Goal: Information Seeking & Learning: Check status

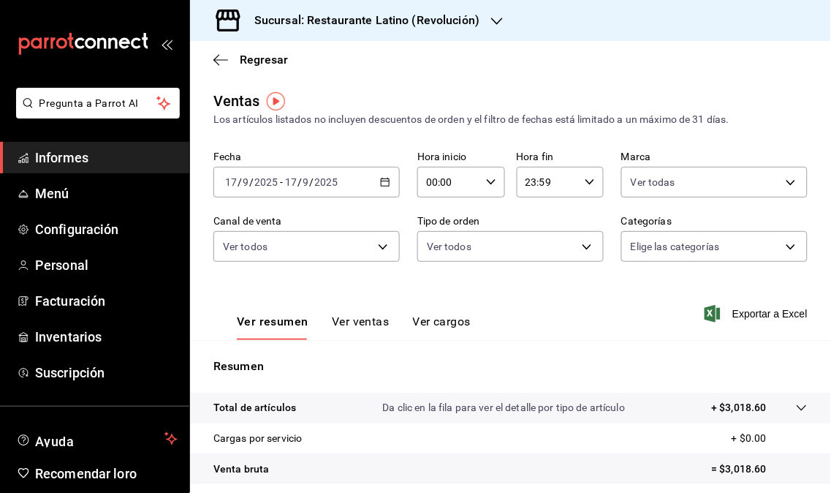
click at [84, 154] on font "Informes" at bounding box center [61, 157] width 53 height 15
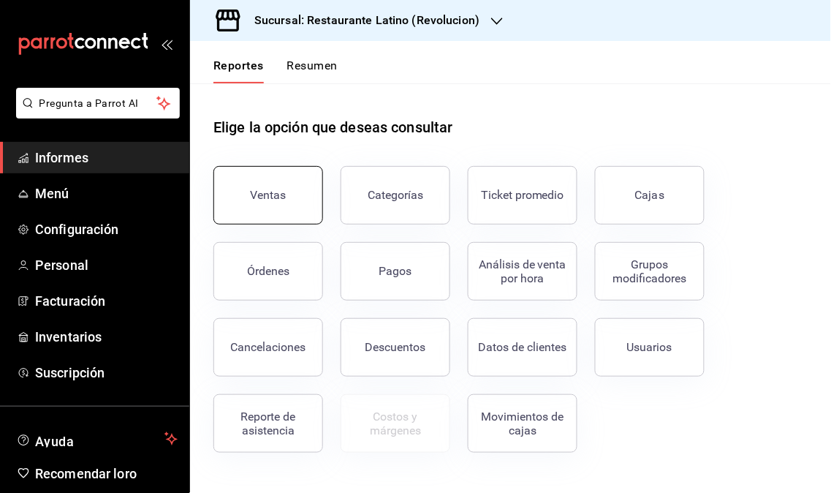
click at [272, 203] on button "Ventas" at bounding box center [268, 195] width 110 height 58
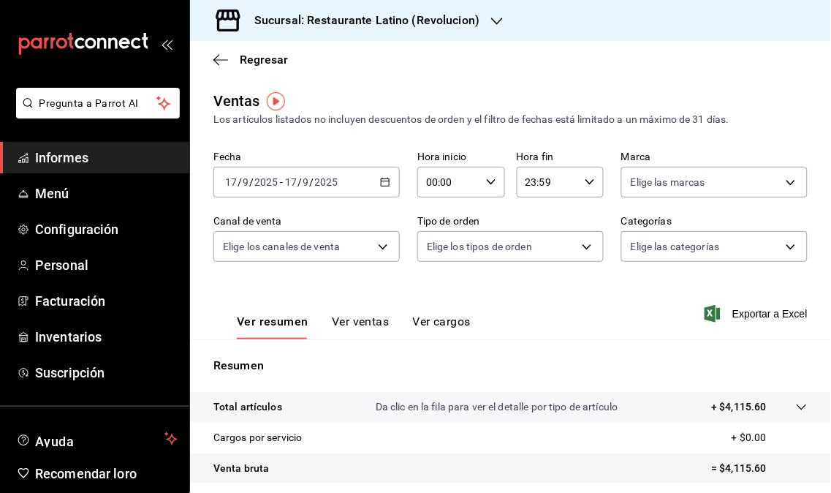
click at [478, 10] on div "Sucursal: Restaurante Latino (Revolucion)" at bounding box center [355, 20] width 307 height 41
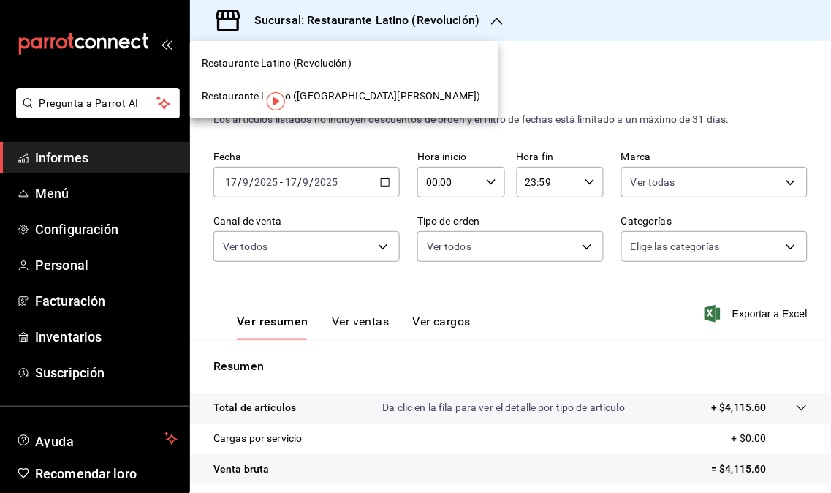
click at [338, 100] on font "Restaurante Latino ([GEOGRAPHIC_DATA][PERSON_NAME])" at bounding box center [341, 96] width 279 height 12
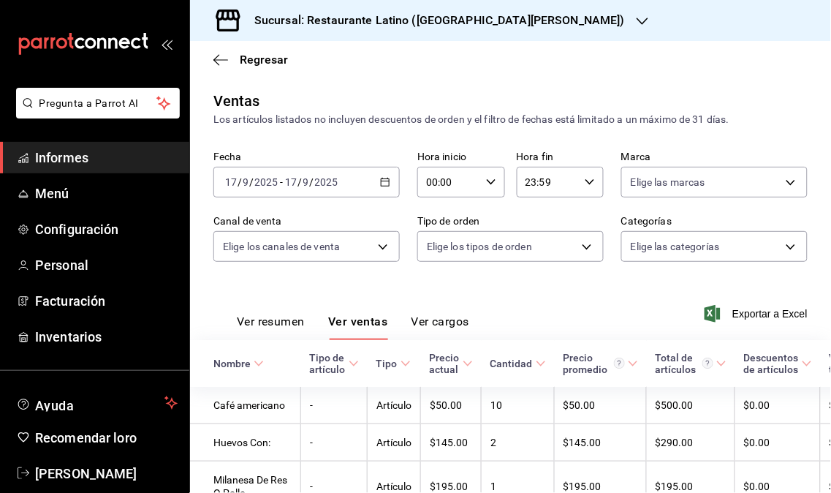
click at [126, 174] on ul "Informes Menú Configuración Personal Facturación Inventarios" at bounding box center [94, 247] width 189 height 210
click at [99, 169] on link "Informes" at bounding box center [94, 157] width 189 height 31
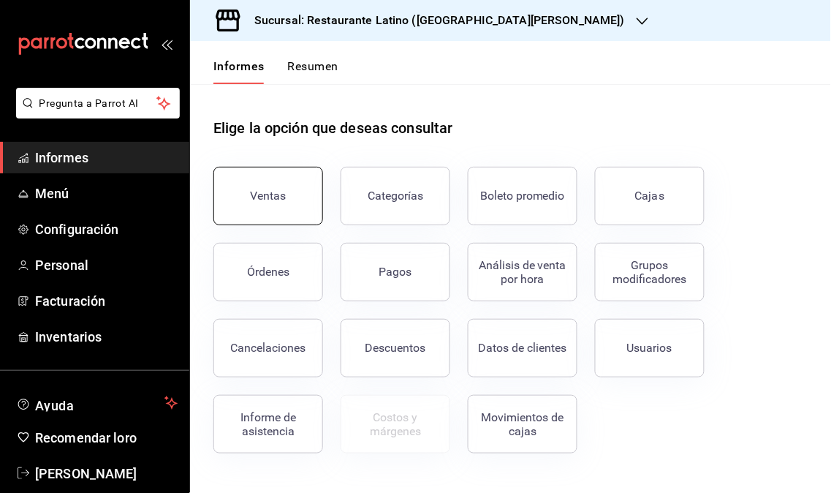
click at [280, 206] on button "Ventas" at bounding box center [268, 196] width 110 height 58
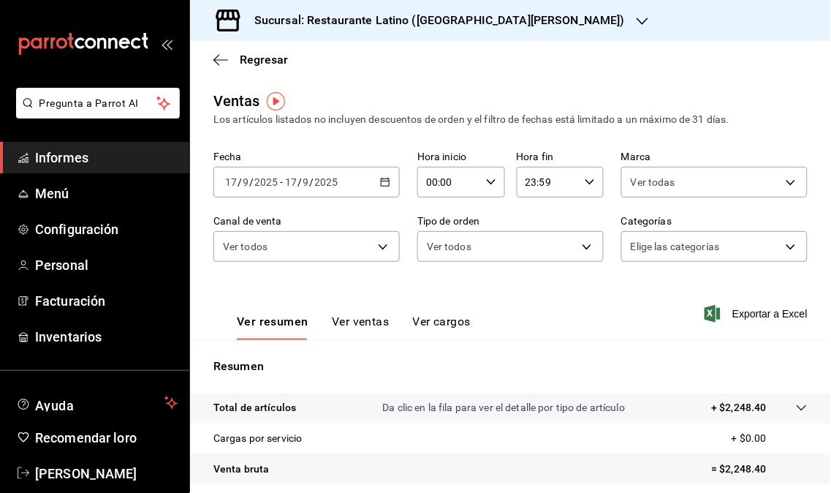
click at [637, 26] on div at bounding box center [643, 20] width 12 height 15
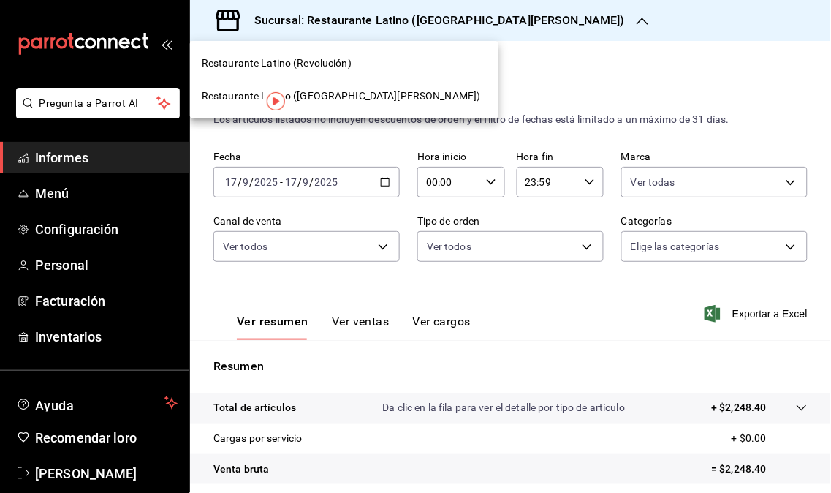
click at [330, 60] on font "Restaurante Latino (Revolución)" at bounding box center [277, 63] width 150 height 12
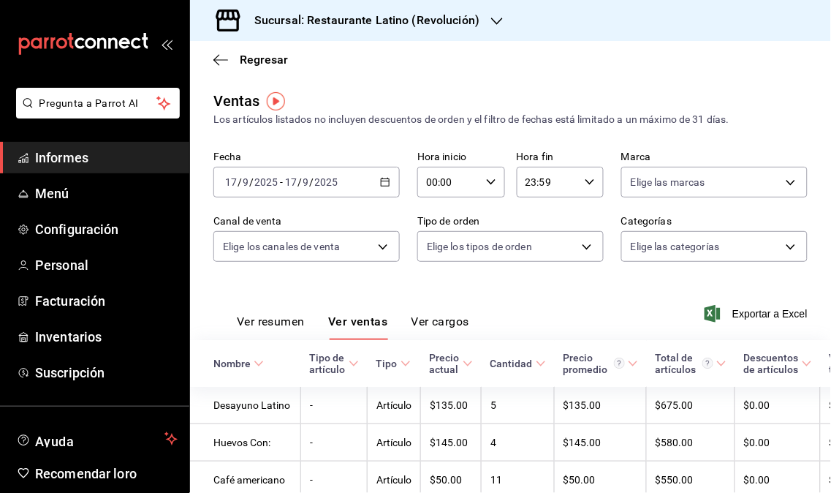
click at [75, 174] on ul "Informes Menú Configuración Personal Facturación Inventarios Suscripción" at bounding box center [94, 265] width 189 height 246
click at [66, 161] on font "Informes" at bounding box center [61, 157] width 53 height 15
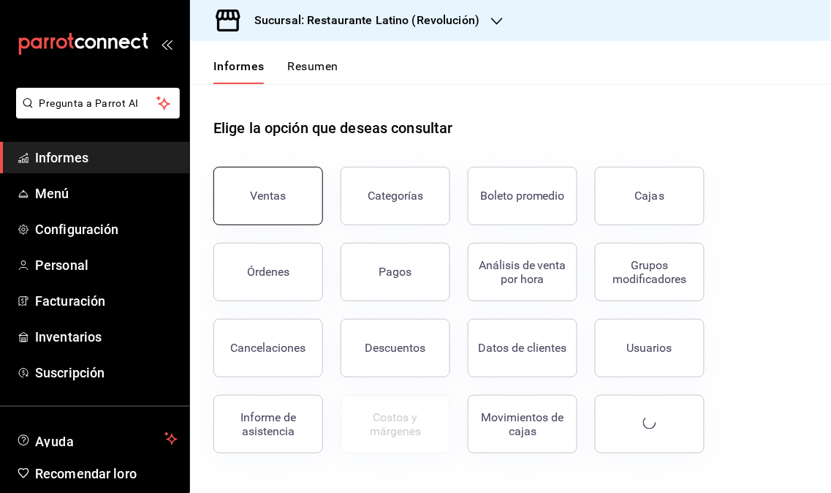
click at [292, 208] on button "Ventas" at bounding box center [268, 196] width 110 height 58
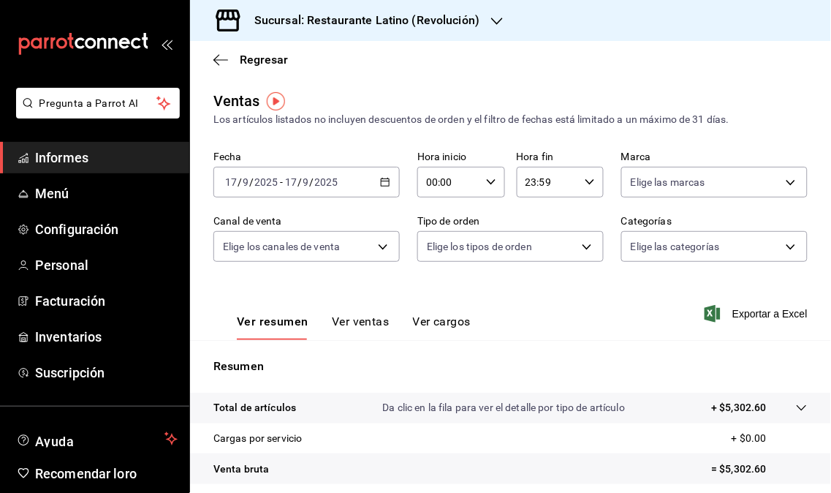
click at [458, 34] on div "Sucursal: Restaurante Latino (Revolución)" at bounding box center [355, 20] width 307 height 41
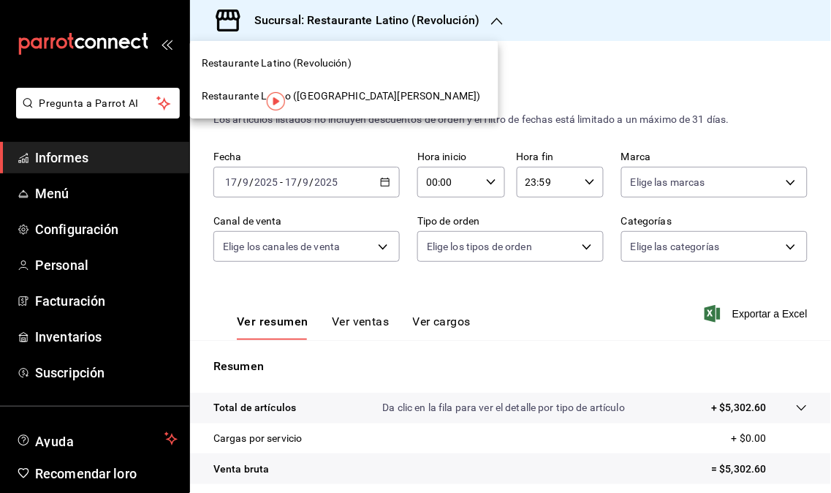
click at [342, 104] on div "Restaurante Latino ([GEOGRAPHIC_DATA][PERSON_NAME])" at bounding box center [344, 96] width 308 height 33
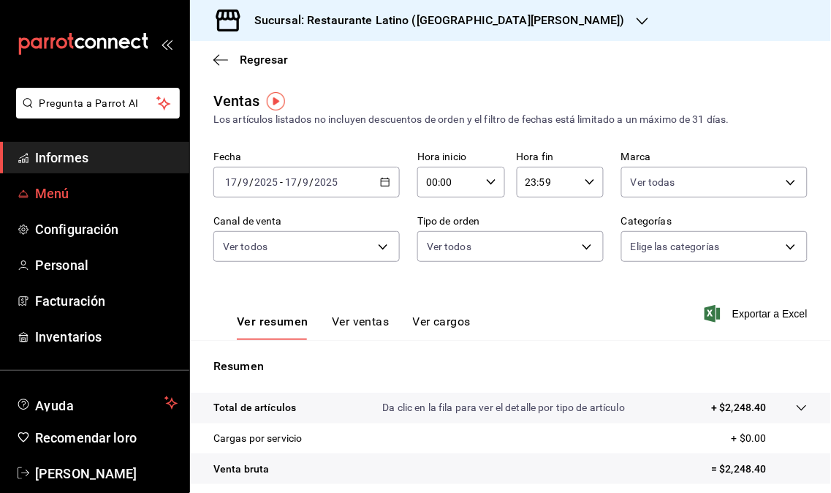
click at [146, 178] on link "Menú" at bounding box center [94, 193] width 189 height 31
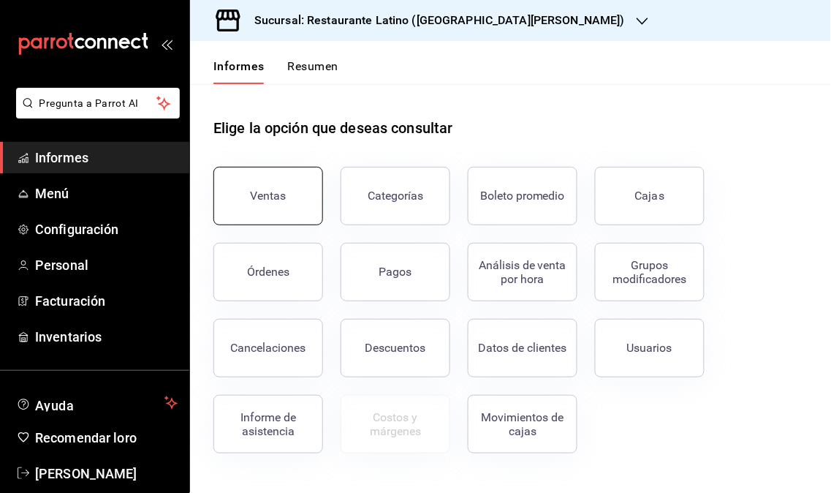
click at [274, 208] on button "Ventas" at bounding box center [268, 196] width 110 height 58
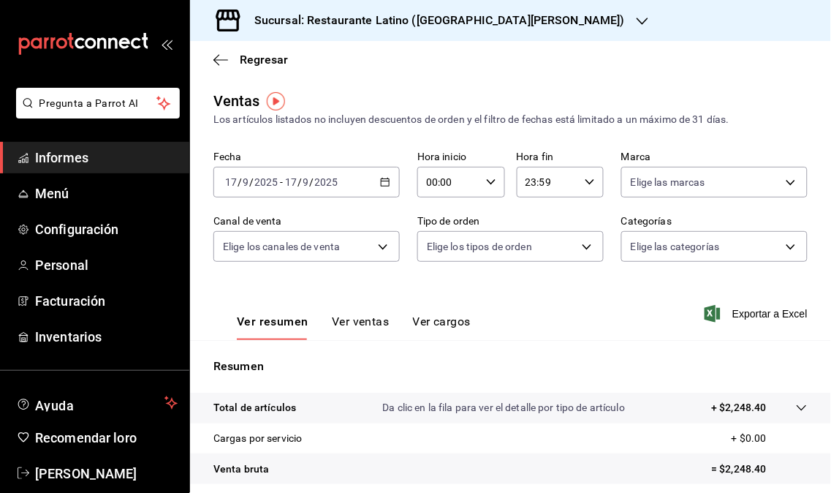
click at [531, 25] on div "Sucursal: Restaurante Latino ([GEOGRAPHIC_DATA][PERSON_NAME])" at bounding box center [428, 20] width 452 height 41
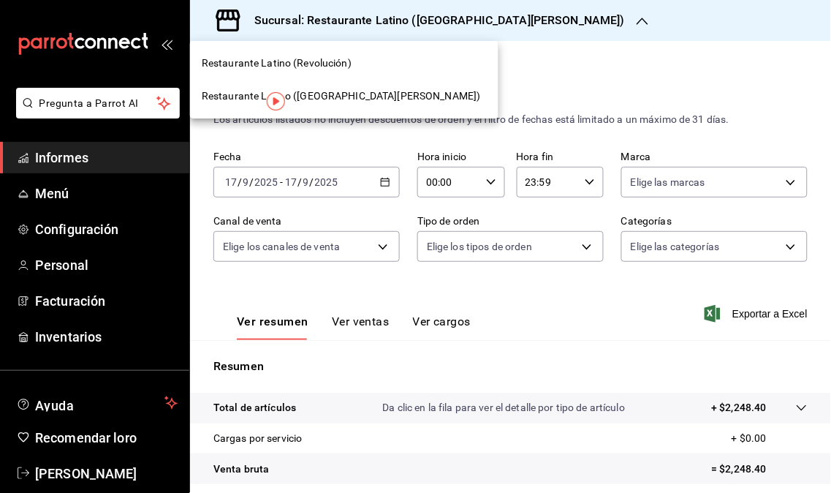
click at [338, 57] on font "Restaurante Latino (Revolución)" at bounding box center [277, 63] width 150 height 12
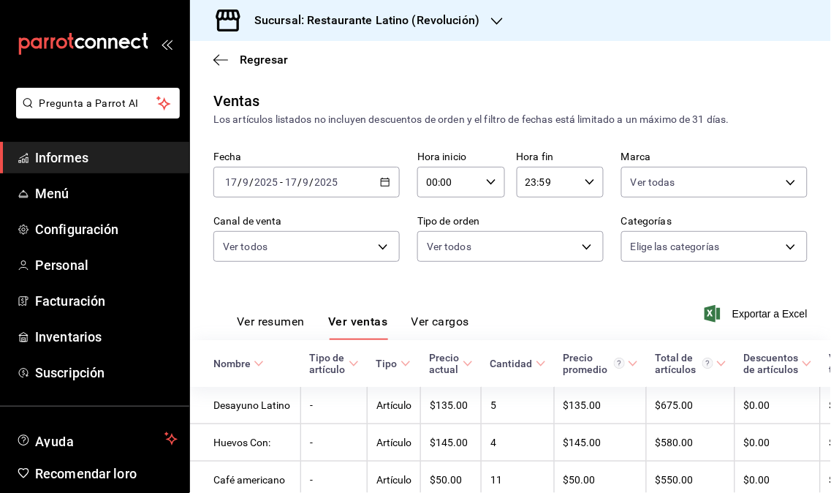
click at [104, 156] on span "Informes" at bounding box center [106, 158] width 143 height 20
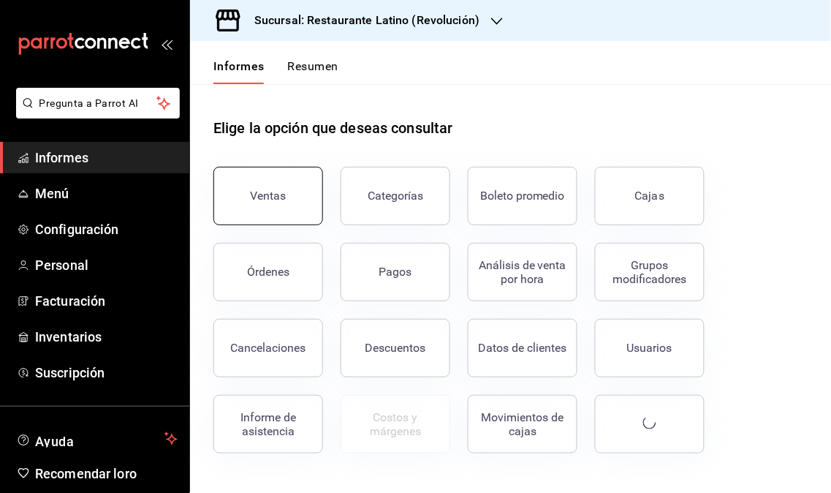
click at [275, 213] on button "Ventas" at bounding box center [268, 196] width 110 height 58
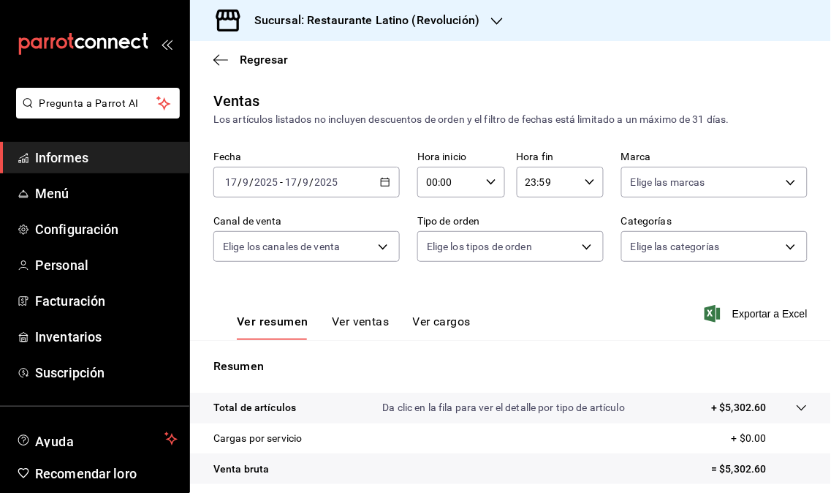
click at [465, 26] on font "Sucursal: Restaurante Latino (Revolución)" at bounding box center [366, 20] width 225 height 14
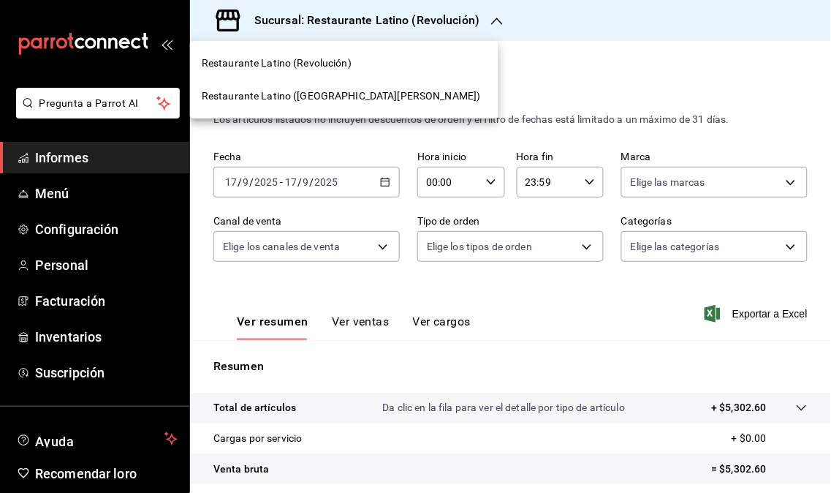
click at [302, 92] on font "Restaurante Latino ([GEOGRAPHIC_DATA][PERSON_NAME])" at bounding box center [341, 96] width 279 height 12
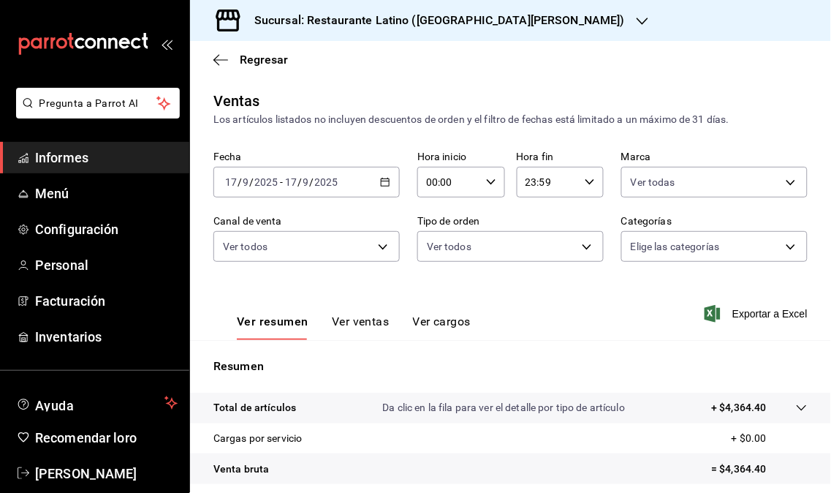
click at [523, 23] on div "Sucursal: Restaurante Latino ([GEOGRAPHIC_DATA][PERSON_NAME])" at bounding box center [428, 20] width 452 height 41
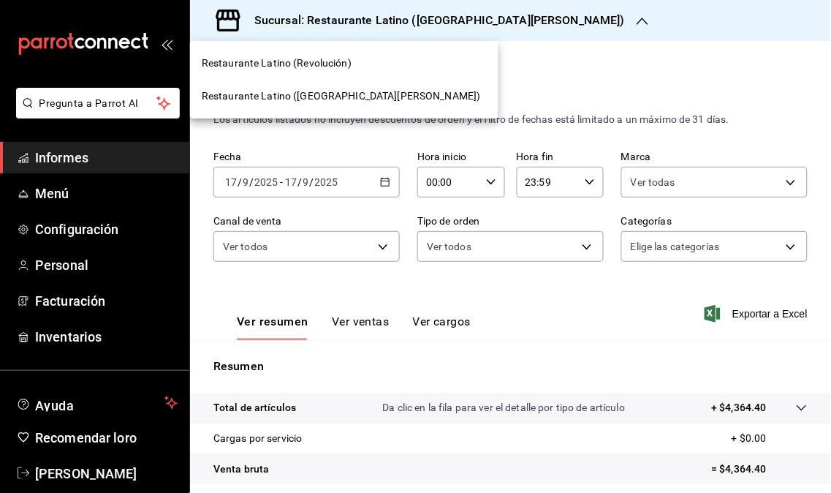
click at [326, 67] on font "Restaurante Latino (Revolución)" at bounding box center [277, 63] width 150 height 12
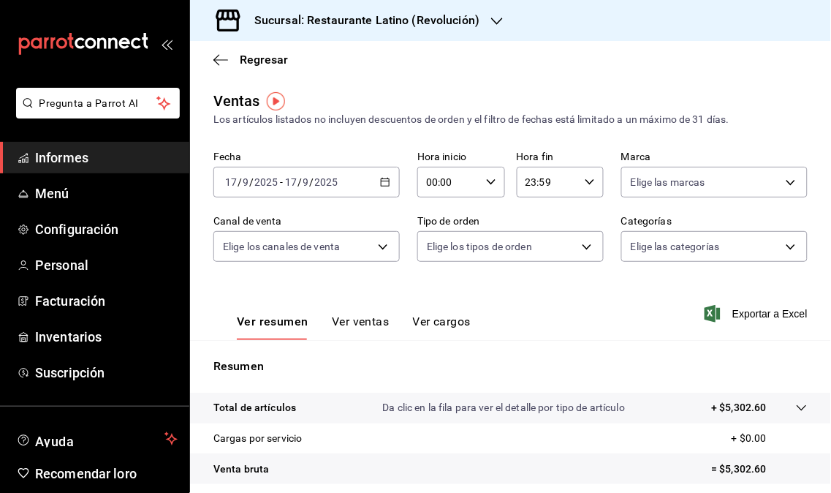
click at [69, 170] on link "Informes" at bounding box center [94, 157] width 189 height 31
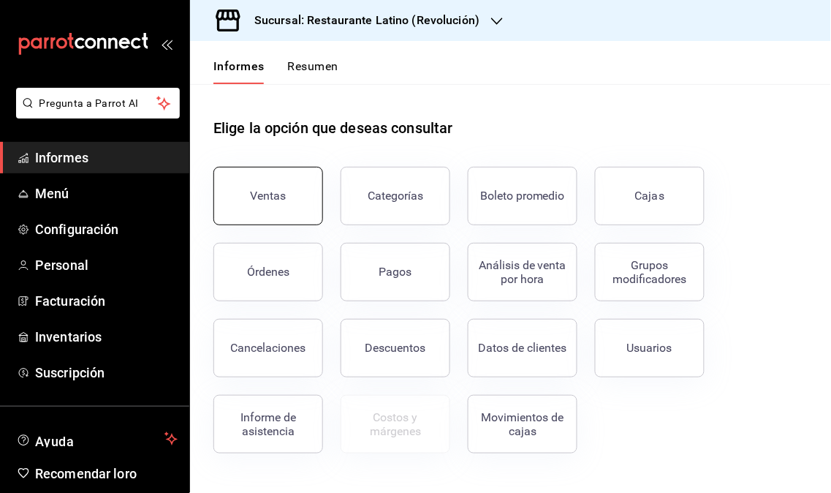
click at [259, 203] on button "Ventas" at bounding box center [268, 196] width 110 height 58
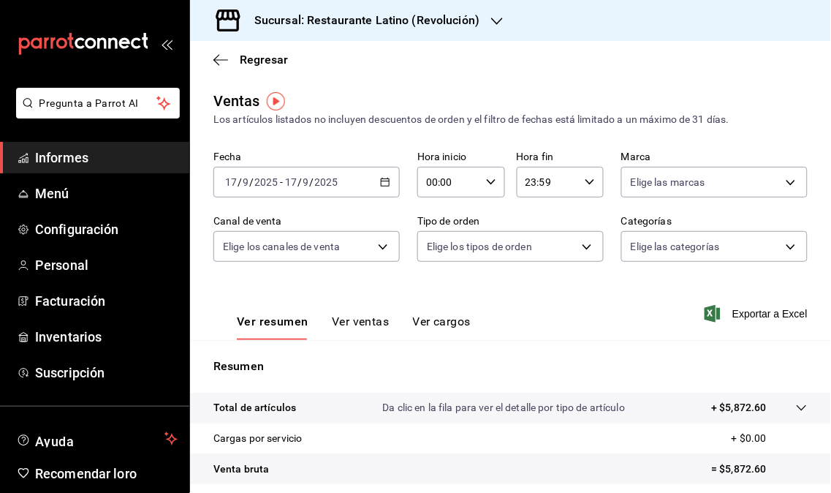
click at [466, 31] on div "Sucursal: Restaurante Latino (Revolución)" at bounding box center [355, 20] width 307 height 41
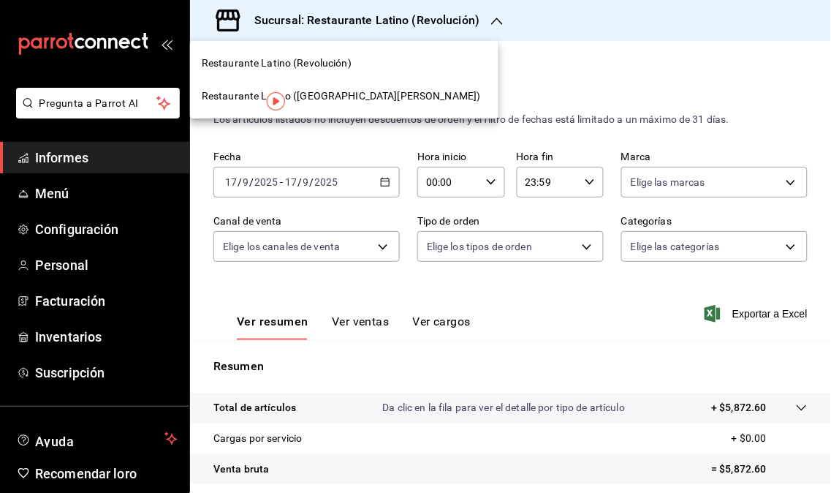
click at [354, 95] on font "Restaurante Latino ([GEOGRAPHIC_DATA][PERSON_NAME])" at bounding box center [341, 96] width 279 height 12
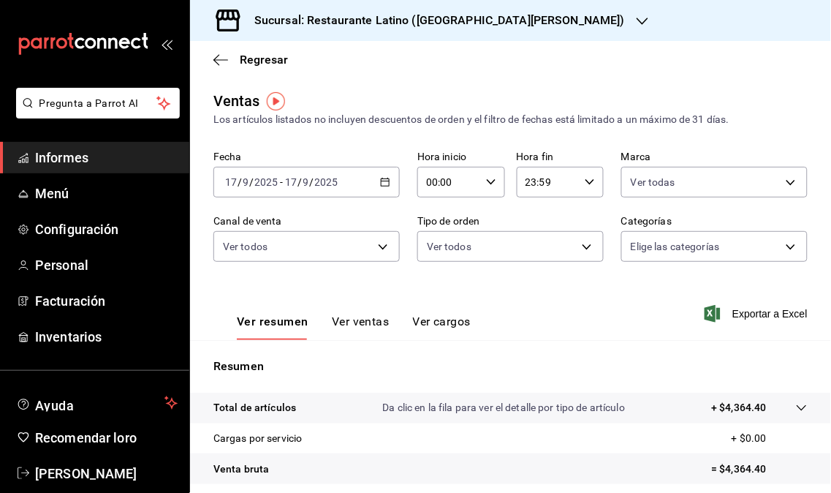
click at [88, 151] on span "Informes" at bounding box center [106, 158] width 143 height 20
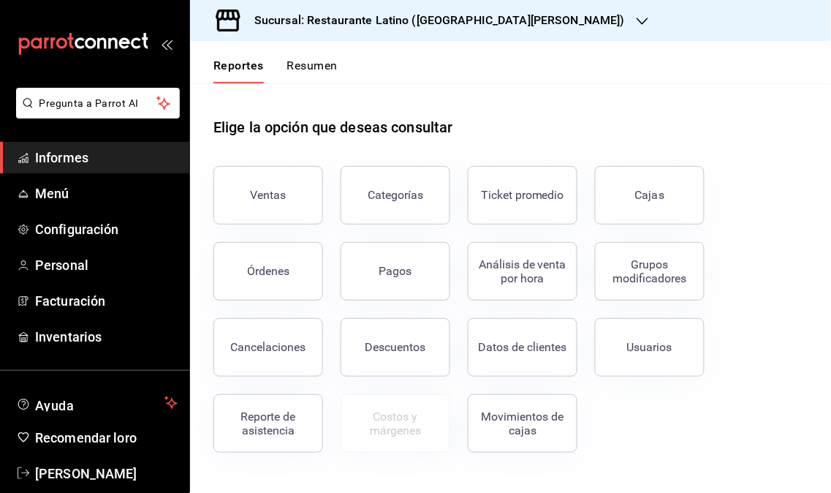
click at [453, 37] on div "Sucursal: Restaurante Latino ([GEOGRAPHIC_DATA][PERSON_NAME])" at bounding box center [428, 20] width 452 height 41
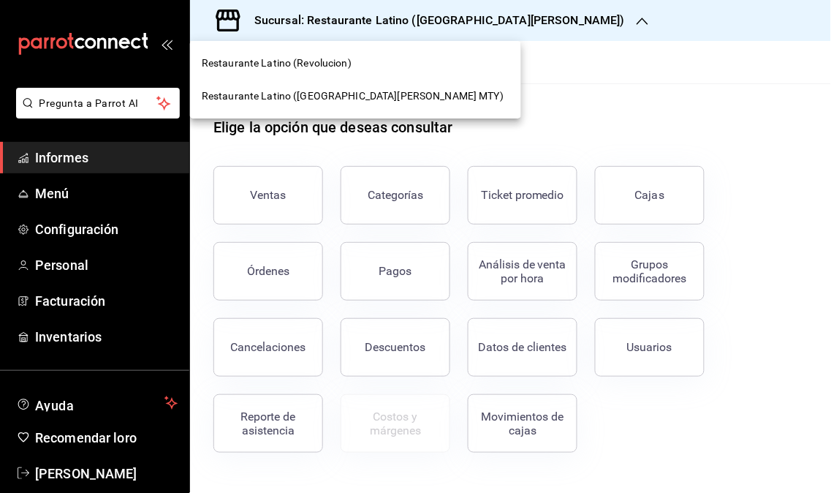
click at [327, 61] on span "Restaurante Latino (Revolucion)" at bounding box center [277, 63] width 150 height 15
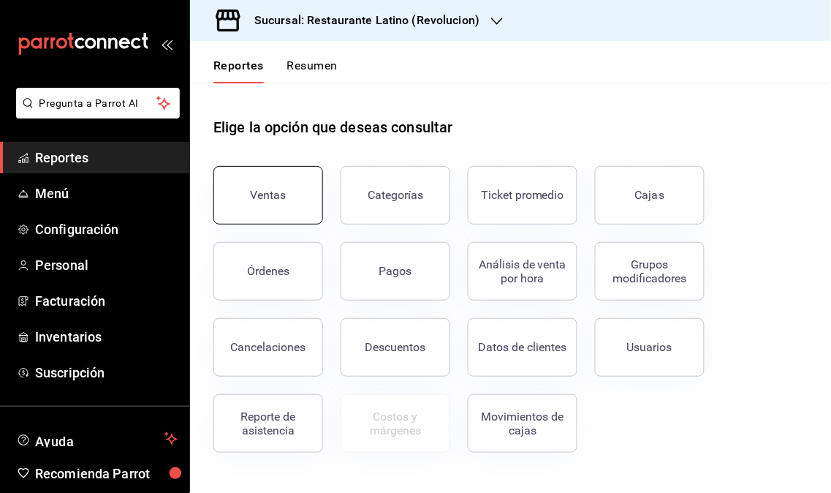
click at [276, 209] on button "Ventas" at bounding box center [268, 195] width 110 height 58
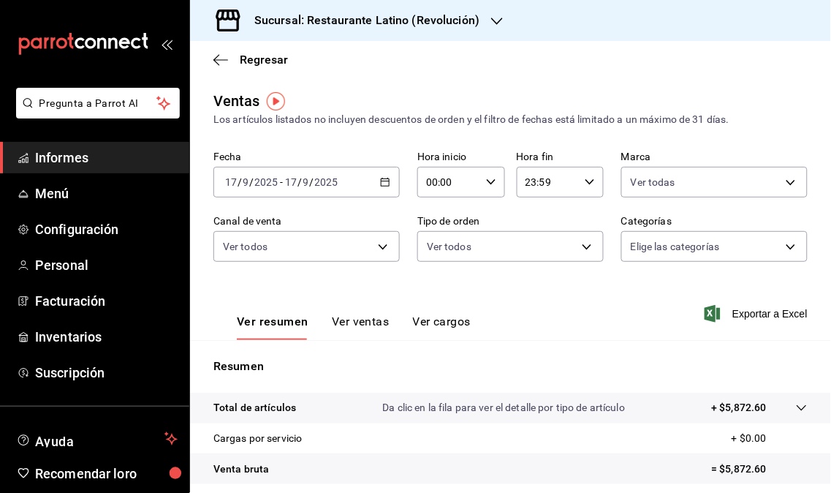
click at [122, 146] on link "Informes" at bounding box center [94, 157] width 189 height 31
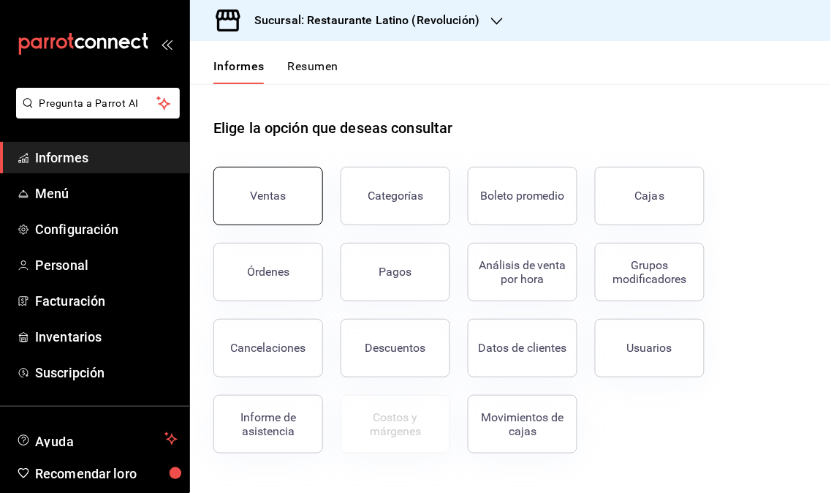
click at [269, 179] on button "Ventas" at bounding box center [268, 196] width 110 height 58
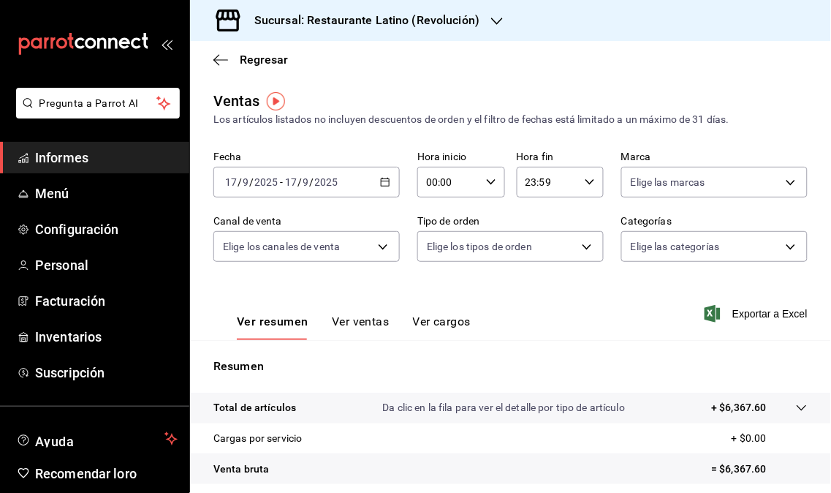
click at [477, 24] on font "Sucursal: Restaurante Latino (Revolución)" at bounding box center [366, 20] width 225 height 14
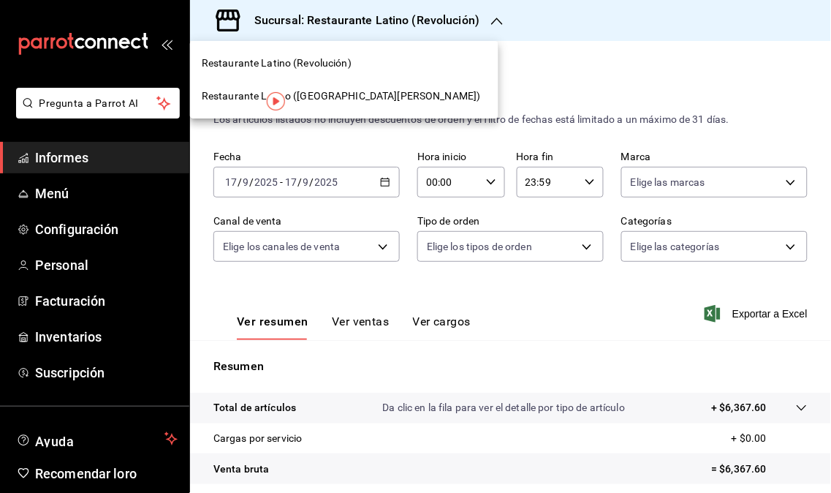
click at [341, 99] on font "Restaurante Latino ([GEOGRAPHIC_DATA][PERSON_NAME])" at bounding box center [341, 96] width 279 height 12
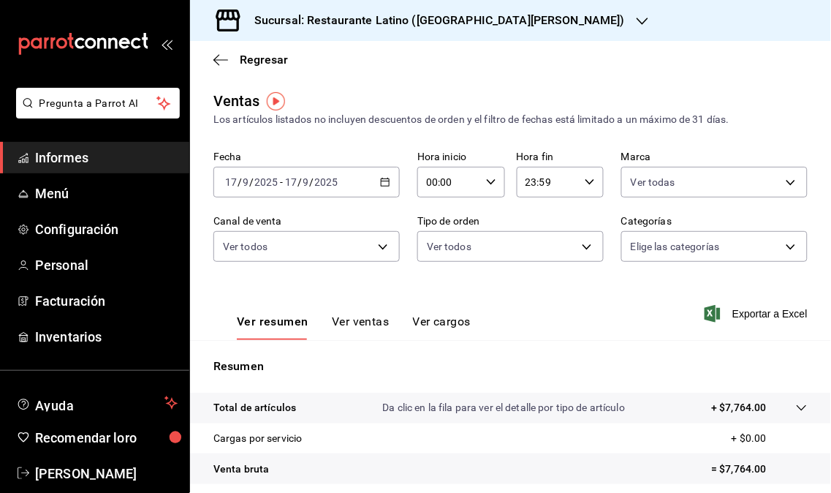
click at [517, 29] on div "Sucursal: Restaurante Latino ([GEOGRAPHIC_DATA][PERSON_NAME])" at bounding box center [428, 20] width 452 height 41
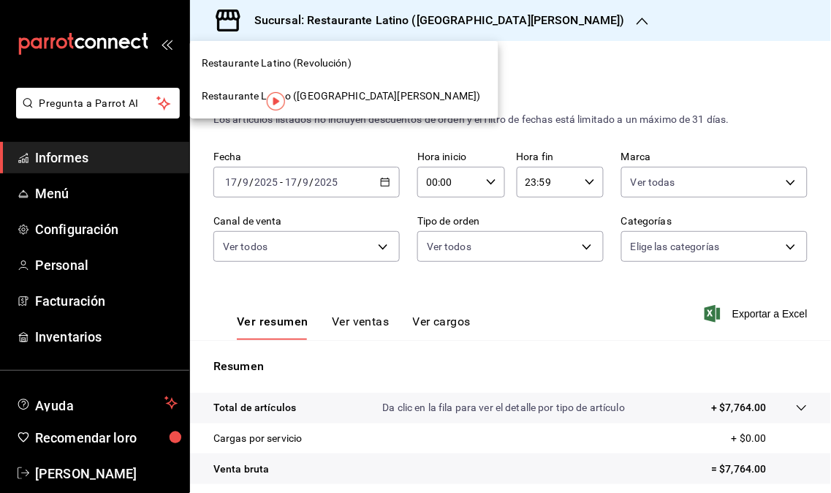
click at [338, 67] on font "Restaurante Latino (Revolución)" at bounding box center [277, 63] width 150 height 12
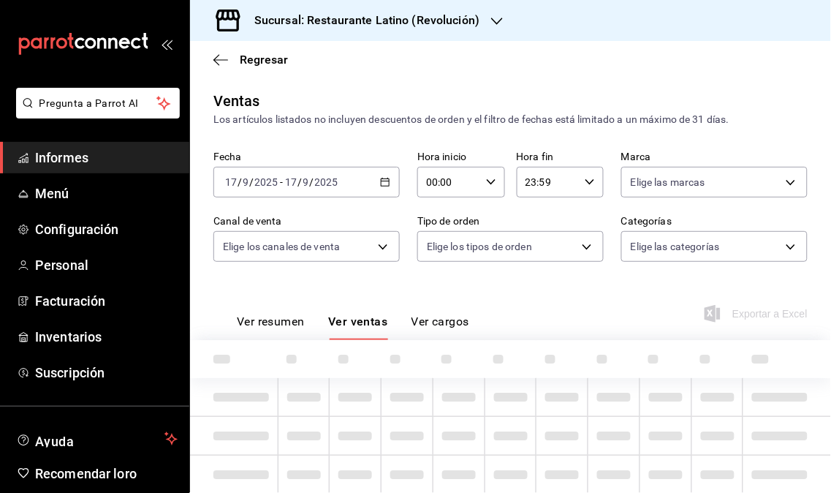
click at [77, 163] on font "Informes" at bounding box center [61, 157] width 53 height 15
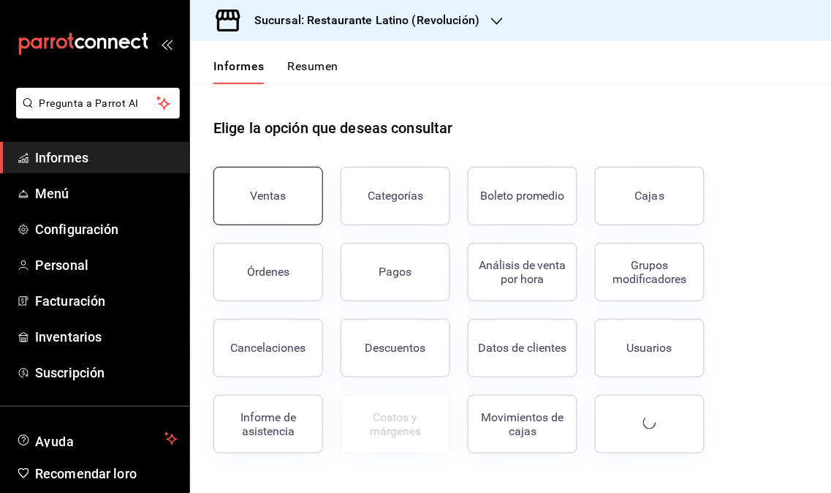
click at [261, 185] on button "Ventas" at bounding box center [268, 196] width 110 height 58
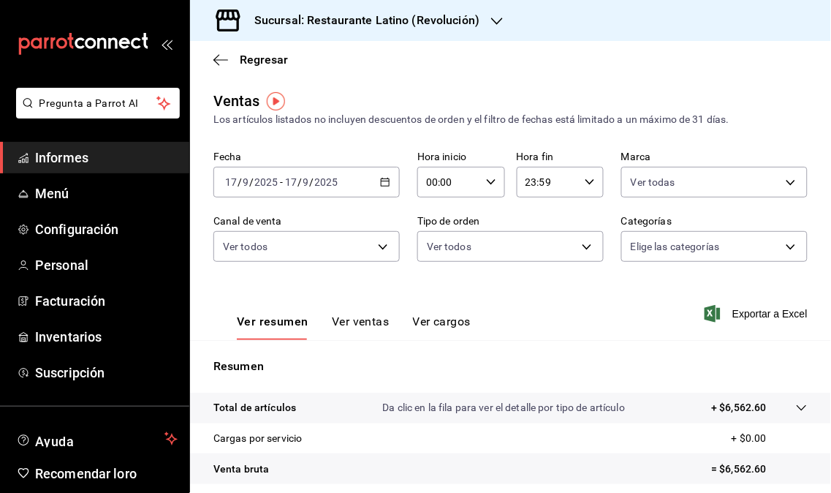
click at [491, 25] on icon "button" at bounding box center [497, 21] width 12 height 12
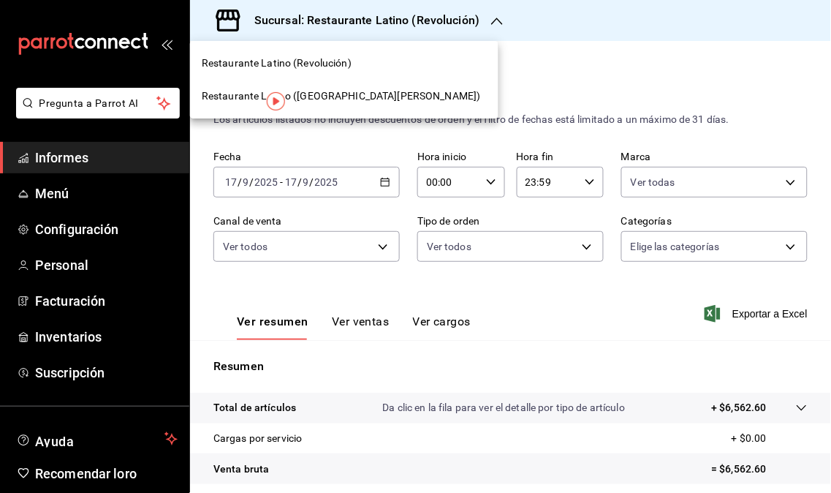
click at [345, 103] on span "Restaurante Latino ([GEOGRAPHIC_DATA][PERSON_NAME])" at bounding box center [341, 95] width 279 height 15
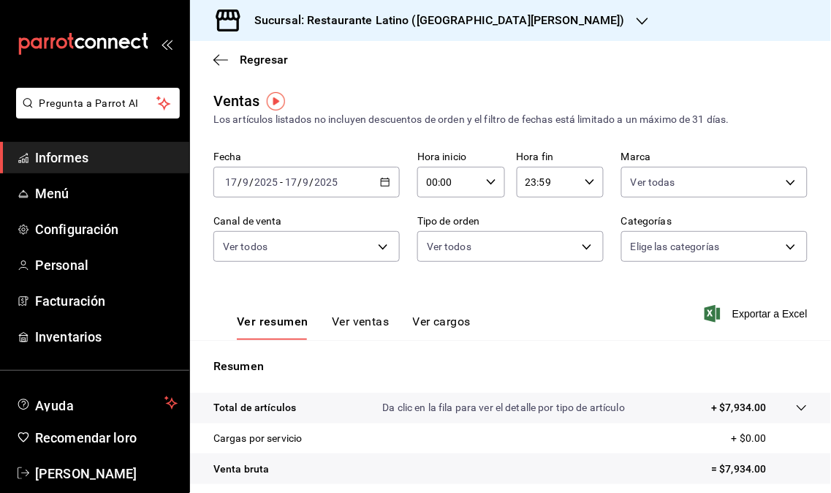
click at [527, 23] on div "Sucursal: Restaurante Latino ([GEOGRAPHIC_DATA][PERSON_NAME])" at bounding box center [428, 20] width 452 height 41
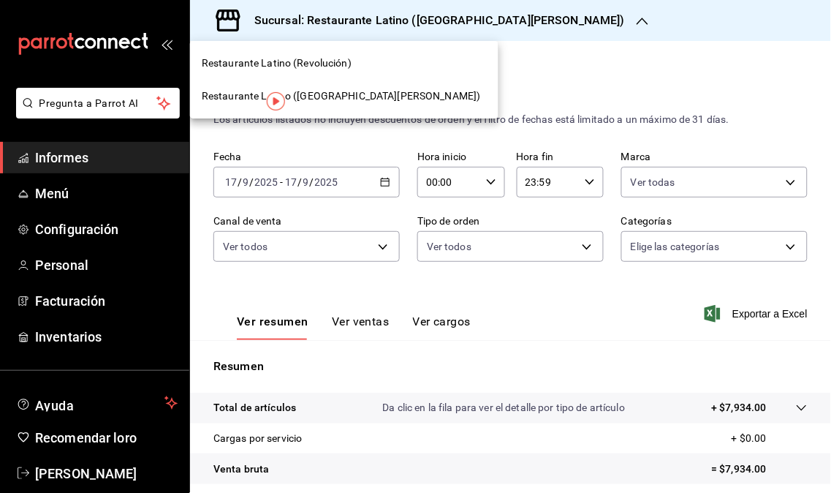
click at [337, 68] on font "Restaurante Latino (Revolución)" at bounding box center [277, 63] width 150 height 12
